Goal: Information Seeking & Learning: Learn about a topic

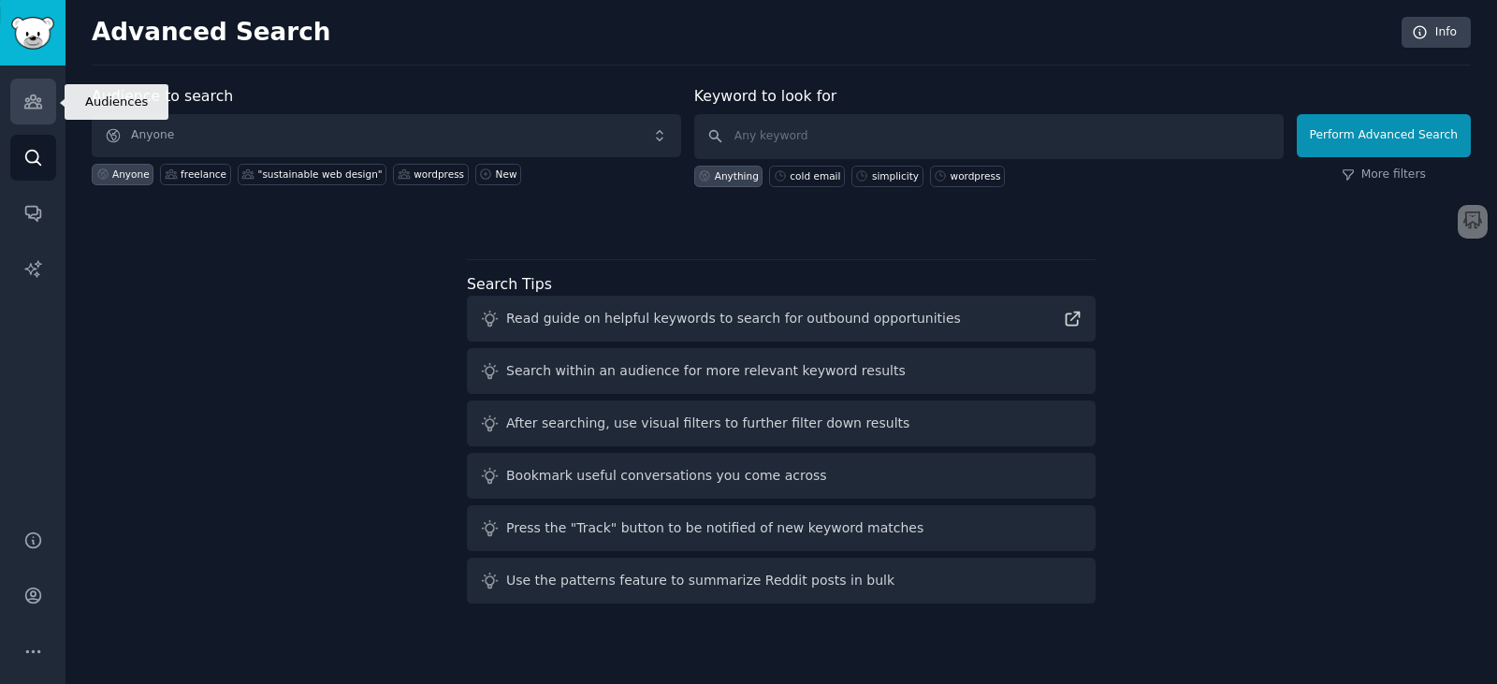
click at [31, 97] on icon "Sidebar" at bounding box center [32, 101] width 17 height 13
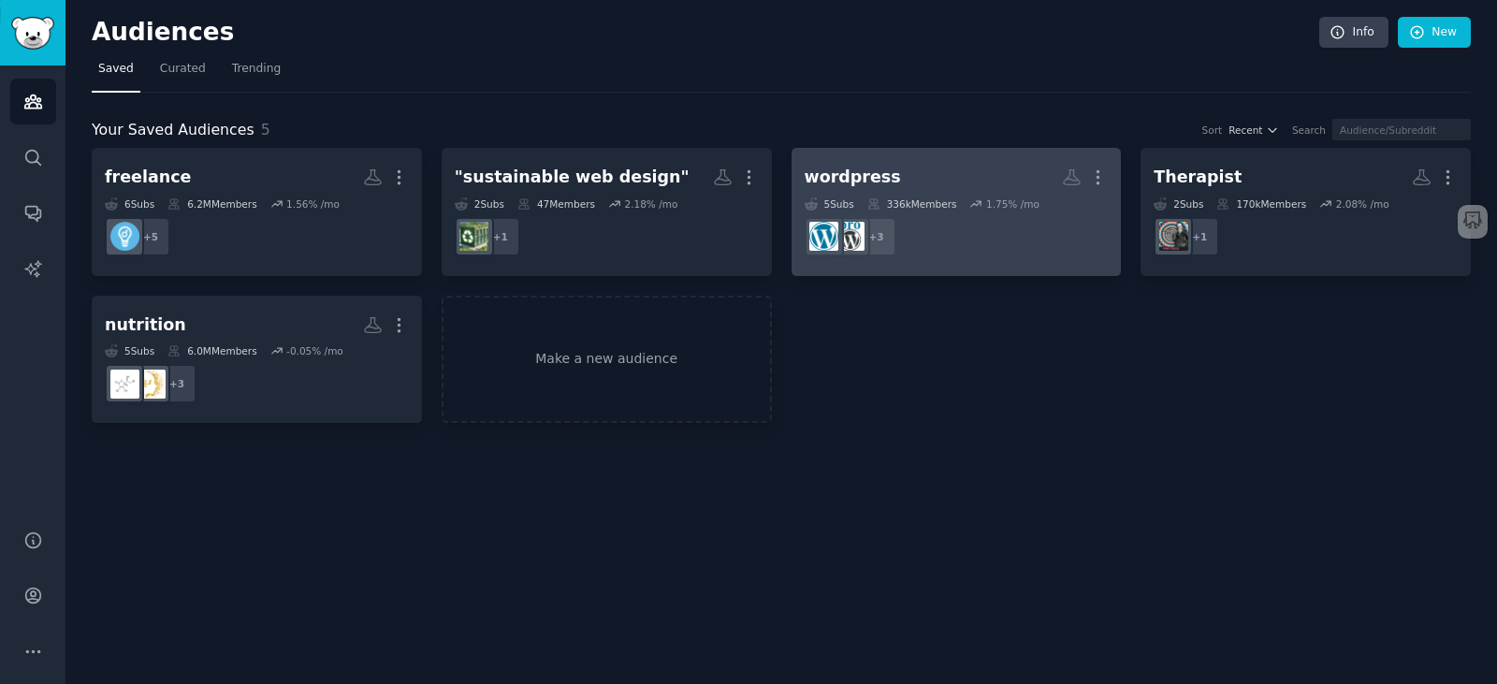
click at [930, 177] on h2 "wordpress More" at bounding box center [957, 177] width 304 height 33
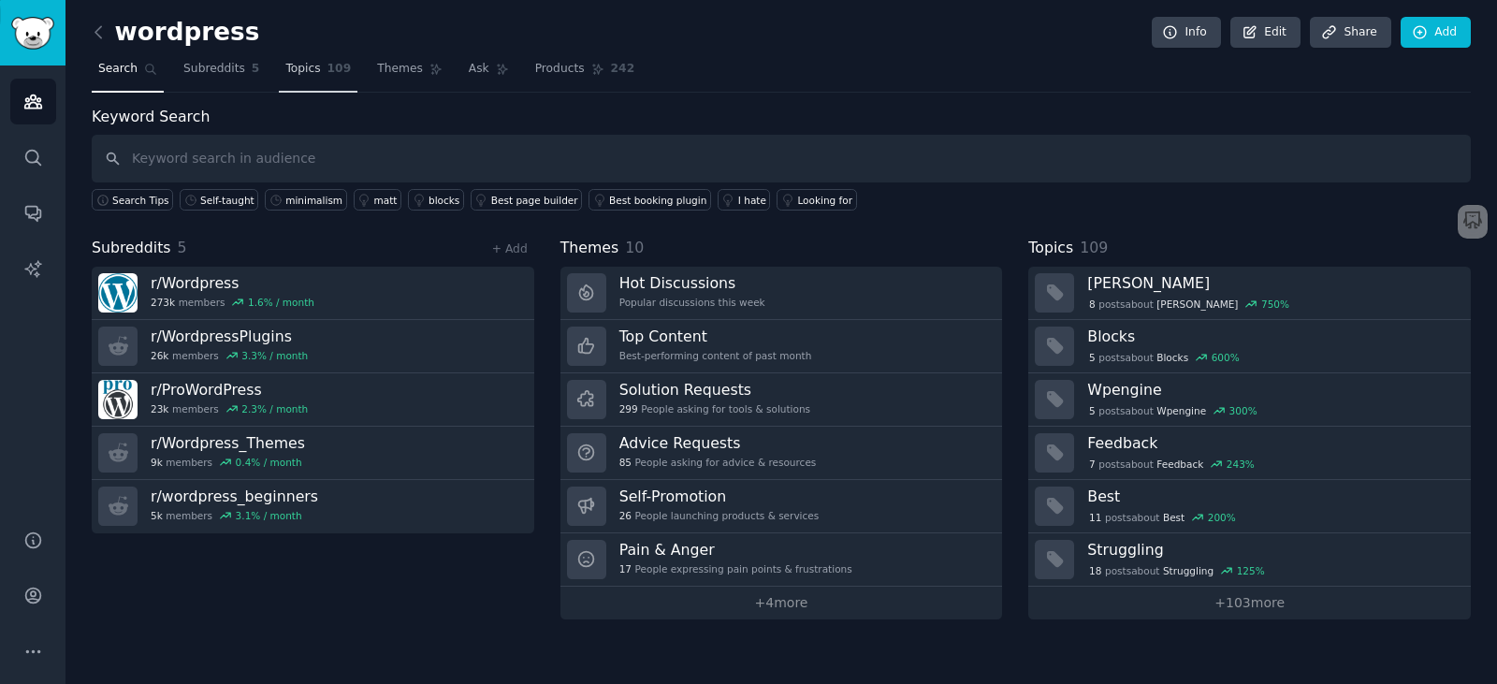
click at [301, 62] on span "Topics" at bounding box center [302, 69] width 35 height 17
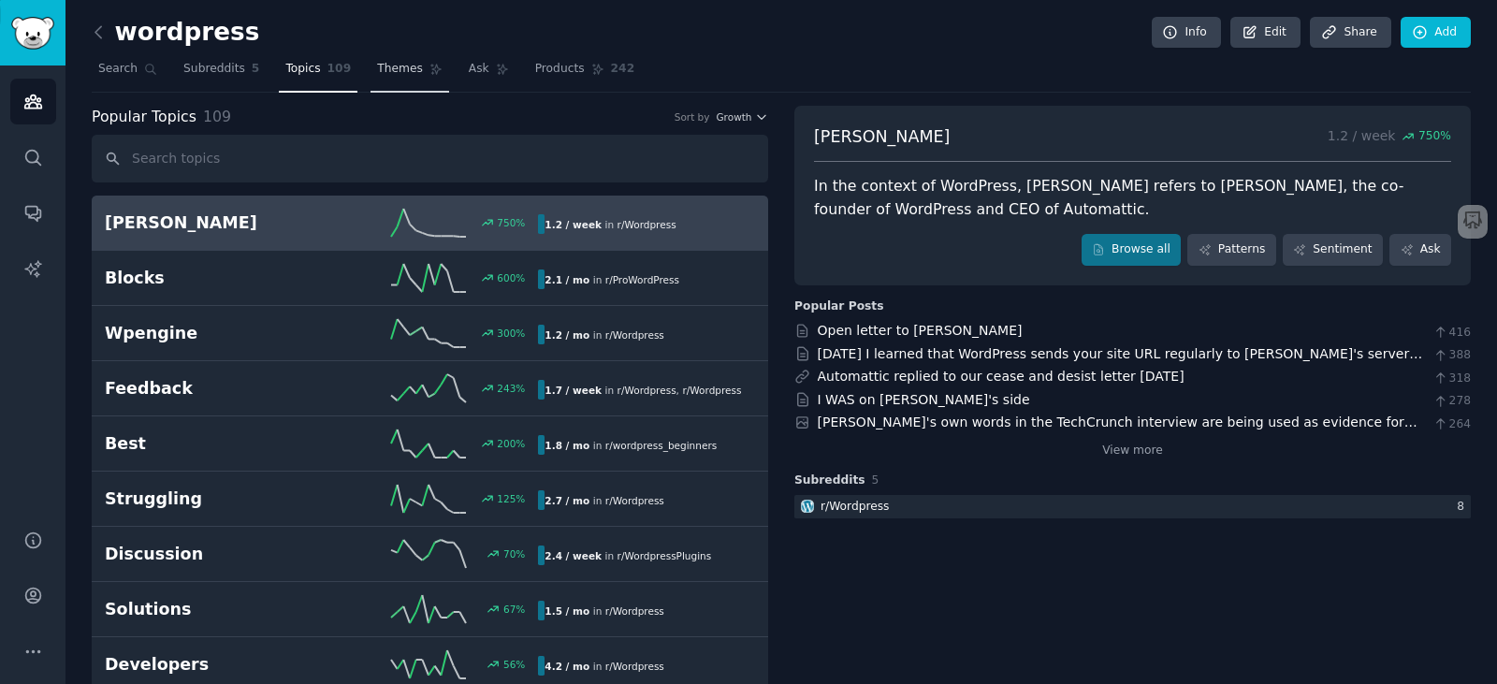
click at [352, 69] on nav "Search Subreddits 5 Topics 109 Themes Ask Products 242" at bounding box center [781, 73] width 1379 height 38
click at [371, 71] on link "Themes" at bounding box center [410, 73] width 79 height 38
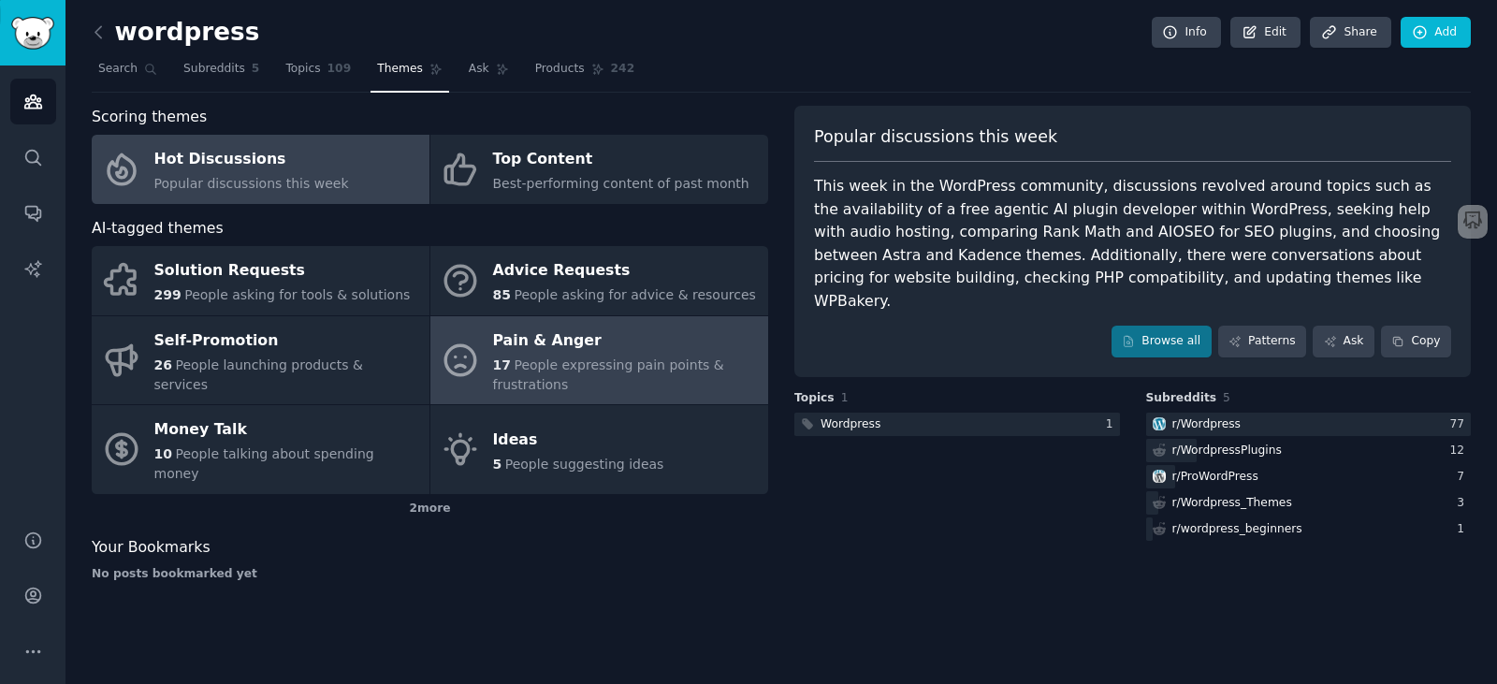
click at [679, 373] on div "17 People expressing pain points & frustrations" at bounding box center [626, 375] width 266 height 39
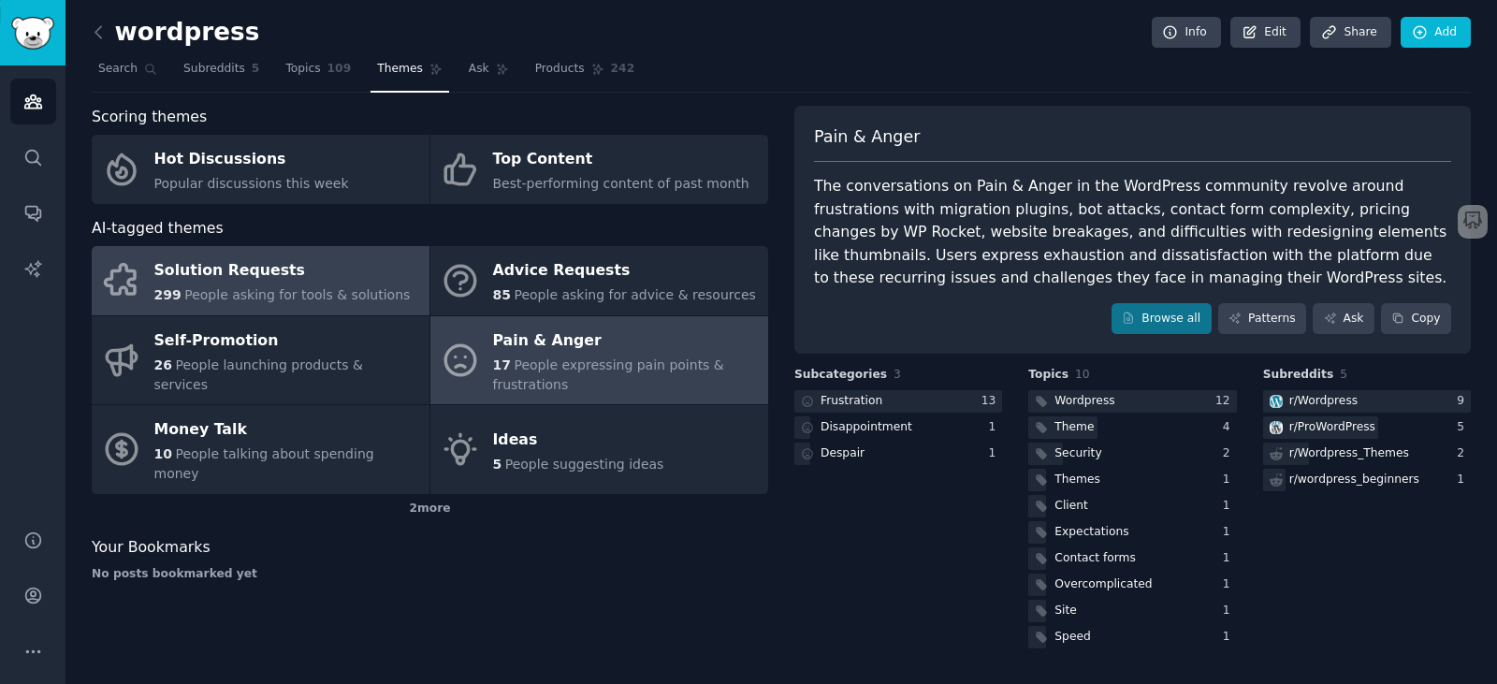
click at [291, 271] on div "Solution Requests" at bounding box center [282, 271] width 256 height 30
